Goal: Task Accomplishment & Management: Manage account settings

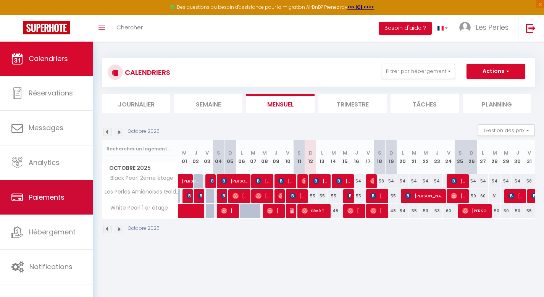
click at [63, 192] on link "Paiements" at bounding box center [46, 197] width 93 height 34
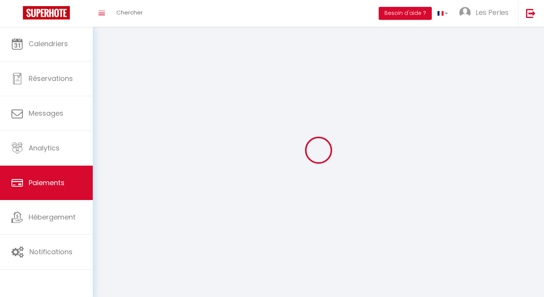
select select "2"
select select "0"
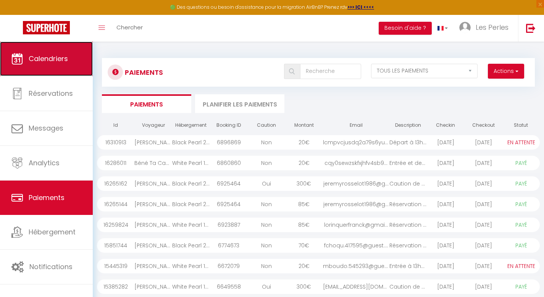
click at [55, 64] on link "Calendriers" at bounding box center [46, 59] width 93 height 34
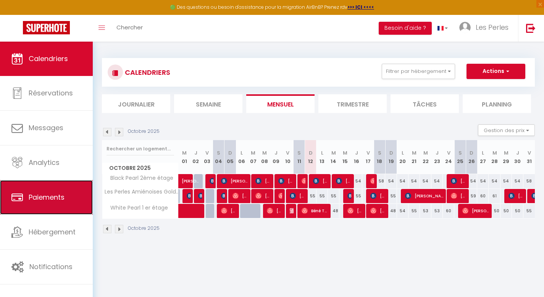
click at [36, 195] on span "Paiements" at bounding box center [47, 197] width 36 height 10
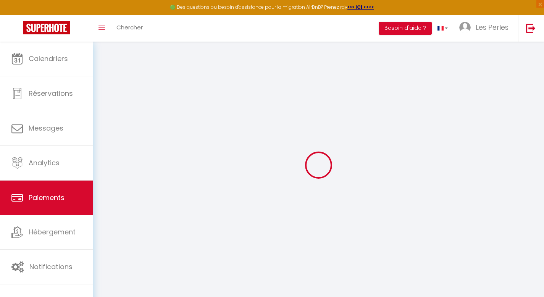
select select "2"
select select "0"
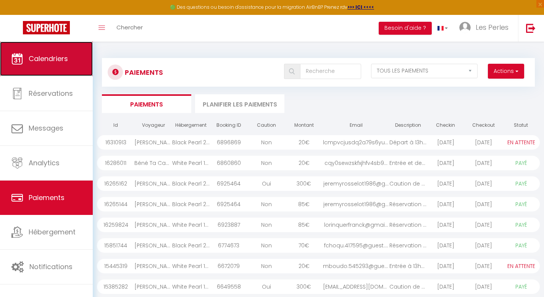
click at [45, 64] on link "Calendriers" at bounding box center [46, 59] width 93 height 34
